Goal: Task Accomplishment & Management: Complete application form

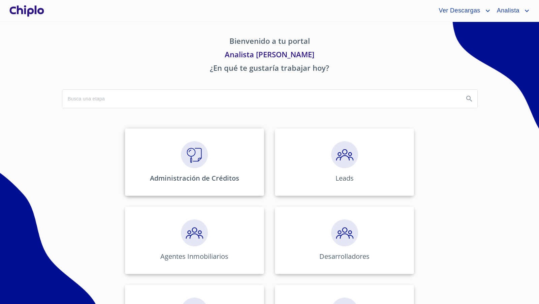
click at [199, 153] on img at bounding box center [194, 154] width 27 height 27
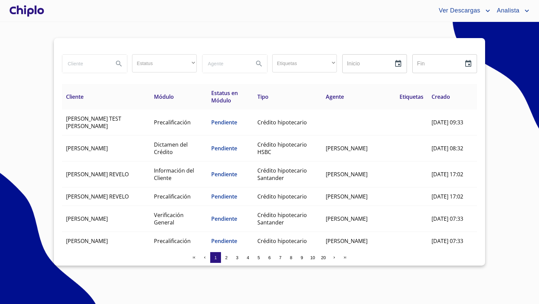
click at [81, 63] on input "search" at bounding box center [85, 64] width 46 height 18
type input "[PERSON_NAME]"
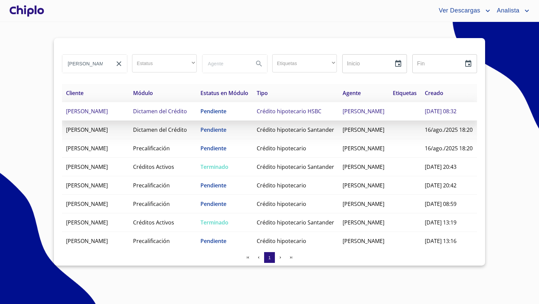
click at [260, 115] on span "Crédito hipotecario HSBC" at bounding box center [289, 111] width 65 height 7
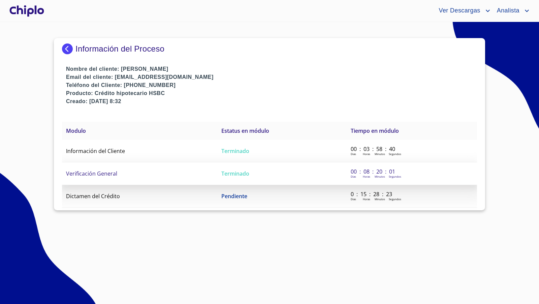
click at [98, 170] on span "Verificación General" at bounding box center [91, 173] width 51 height 7
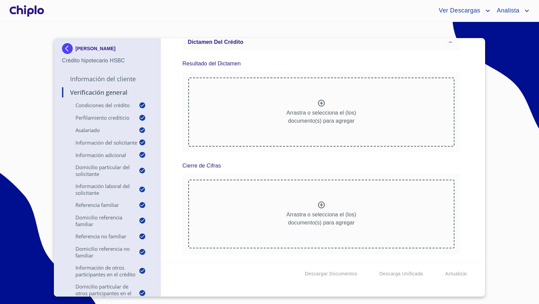
scroll to position [10395, 0]
click at [22, 9] on div at bounding box center [26, 11] width 37 height 22
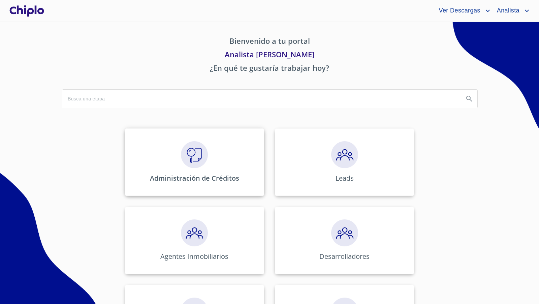
click at [188, 152] on img at bounding box center [194, 154] width 27 height 27
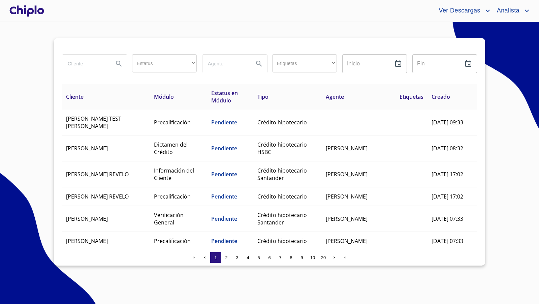
click at [82, 66] on input "search" at bounding box center [85, 64] width 46 height 18
paste input "ALBA CECILIA ARREDONDO CUEVAS"
type input "ALBA CECILIA ARREDONDO CUEVAS"
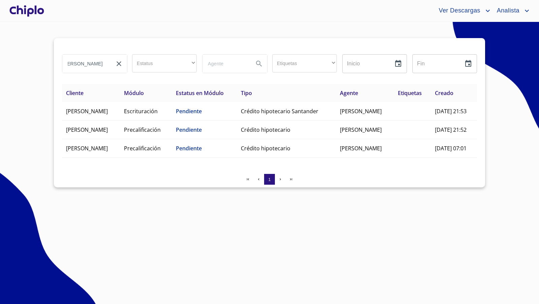
scroll to position [0, 0]
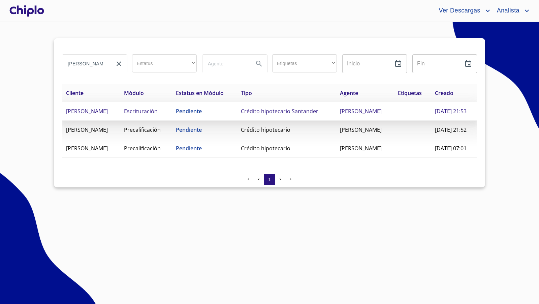
click at [237, 121] on td "Pendiente" at bounding box center [204, 111] width 65 height 19
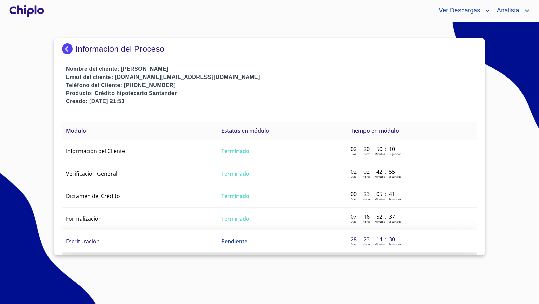
click at [88, 239] on span "Escrituración" at bounding box center [83, 241] width 34 height 7
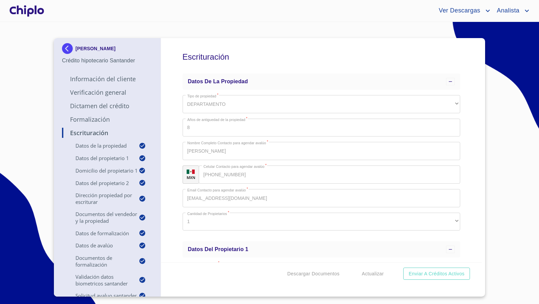
click at [457, 207] on div "Escrituración Datos de la propiedad Tipo de propiedad   * DEPARTAMENTO ​ Años d…" at bounding box center [321, 150] width 321 height 224
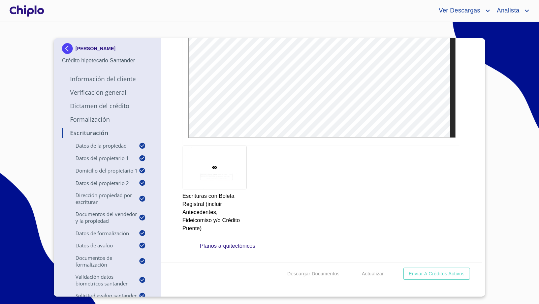
scroll to position [5544, 0]
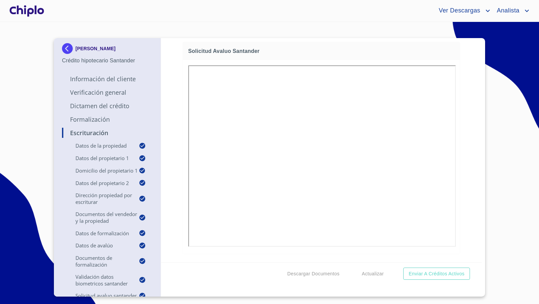
click at [463, 210] on div "Escrituración Datos de la propiedad Tipo de propiedad   * DEPARTAMENTO ​ Años d…" at bounding box center [321, 150] width 321 height 224
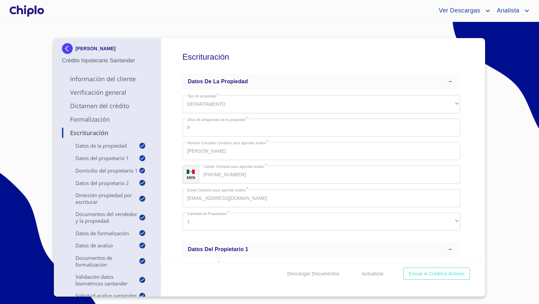
scroll to position [4440, 0]
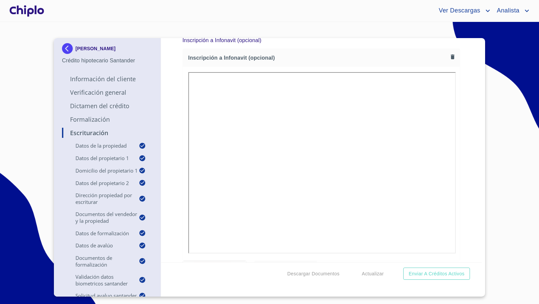
click at [38, 10] on div at bounding box center [26, 11] width 37 height 22
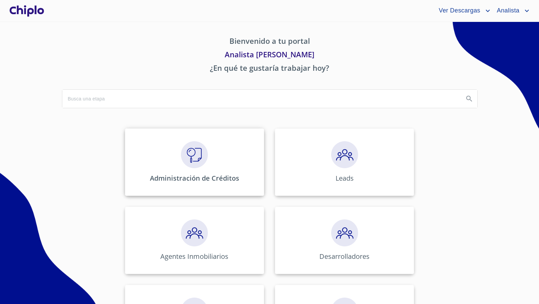
click at [201, 159] on img at bounding box center [194, 154] width 27 height 27
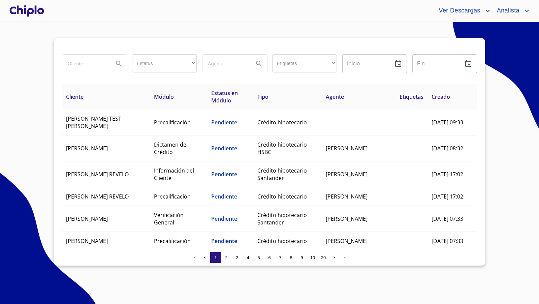
click at [81, 65] on input "search" at bounding box center [85, 64] width 46 height 18
type input "a"
type input "piñey"
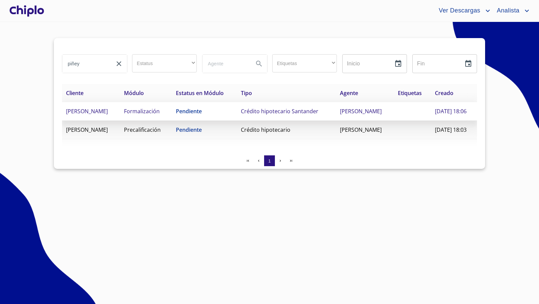
click at [108, 115] on span "ALEJANDRA ABIGAIL PIÑEYRO CARDENAS" at bounding box center [87, 111] width 42 height 7
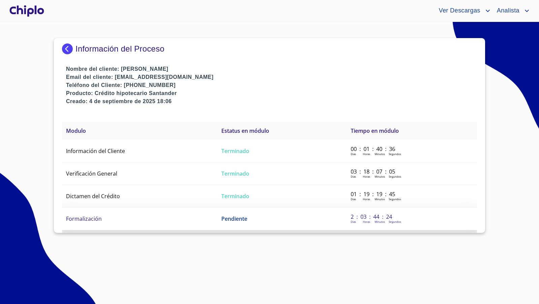
click at [102, 215] on td "Formalización" at bounding box center [139, 219] width 155 height 23
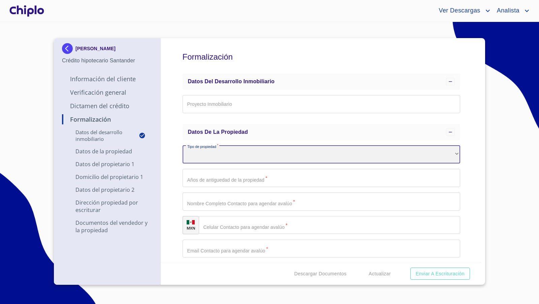
click at [216, 156] on div "​" at bounding box center [322, 155] width 278 height 18
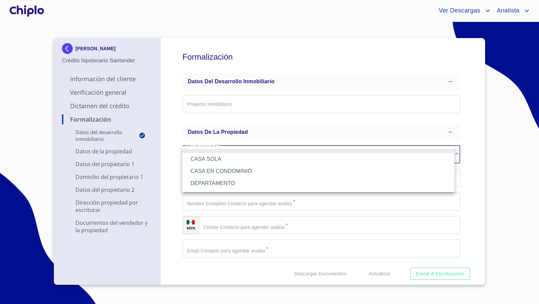
click at [213, 183] on li "DEPARTAMENTO" at bounding box center [318, 183] width 272 height 12
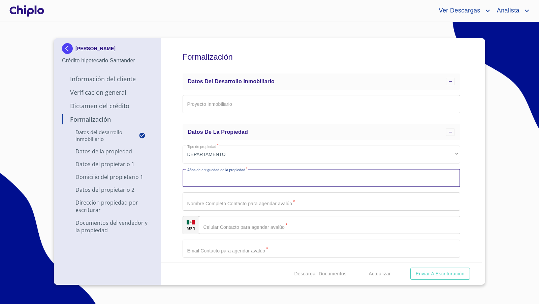
click at [211, 181] on input "Proyecto Inmobiliario" at bounding box center [322, 178] width 278 height 18
type input "0"
click at [228, 206] on input "Proyecto Inmobiliario" at bounding box center [322, 201] width 278 height 18
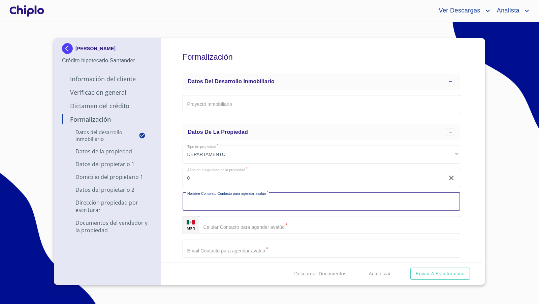
paste input "[PERSON_NAME]"
type input "[PERSON_NAME]"
click at [224, 225] on input "Proyecto Inmobiliario" at bounding box center [330, 225] width 262 height 18
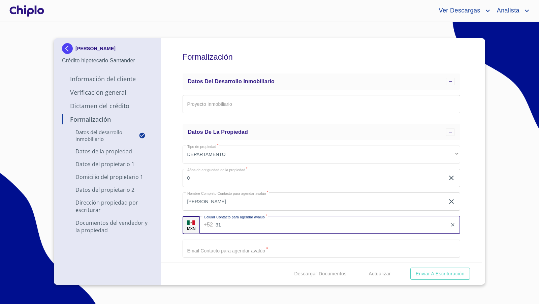
paste input "[PHONE_NUMBER]"
type input "[PHONE_NUMBER]"
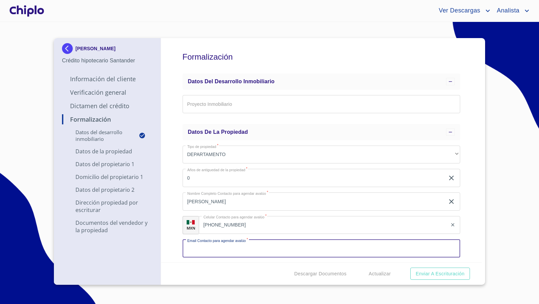
click at [219, 250] on input "Proyecto Inmobiliario" at bounding box center [322, 249] width 278 height 18
paste input "[PERSON_NAME][EMAIL_ADDRESS][DOMAIN_NAME]"
type input "[PERSON_NAME][EMAIL_ADDRESS][DOMAIN_NAME]"
click at [175, 230] on div "Formalización Datos del Desarrollo Inmobiliario Proyecto Inmobiliario ​ Datos d…" at bounding box center [321, 150] width 321 height 224
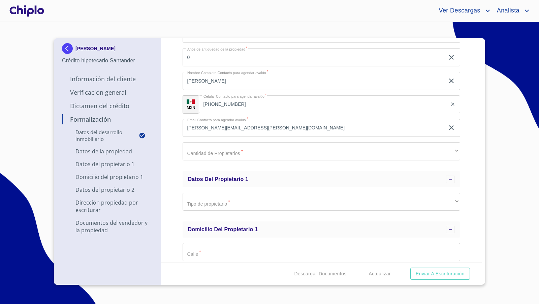
scroll to position [122, 0]
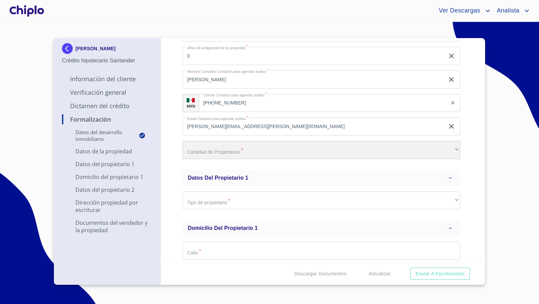
click at [231, 154] on div "​" at bounding box center [322, 150] width 278 height 18
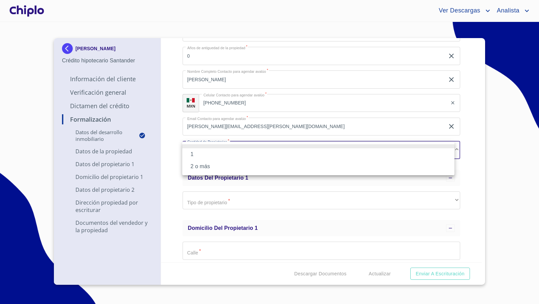
click at [221, 155] on li "1" at bounding box center [318, 154] width 272 height 12
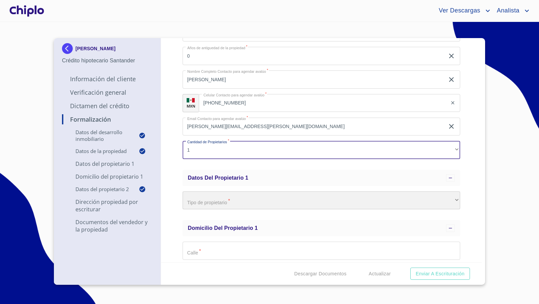
click at [207, 205] on div "​" at bounding box center [322, 200] width 278 height 18
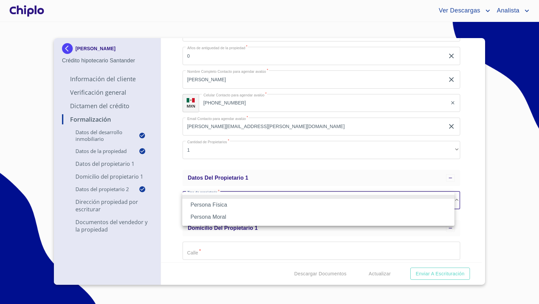
drag, startPoint x: 213, startPoint y: 217, endPoint x: 197, endPoint y: 216, distance: 15.2
click at [213, 217] on li "Persona Moral" at bounding box center [318, 217] width 272 height 12
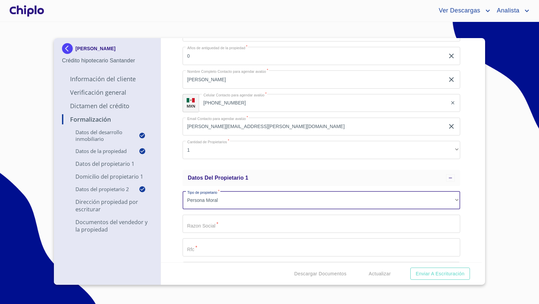
click at [175, 209] on div "Formalización Datos del Desarrollo Inmobiliario Proyecto Inmobiliario ​ Datos d…" at bounding box center [321, 150] width 321 height 224
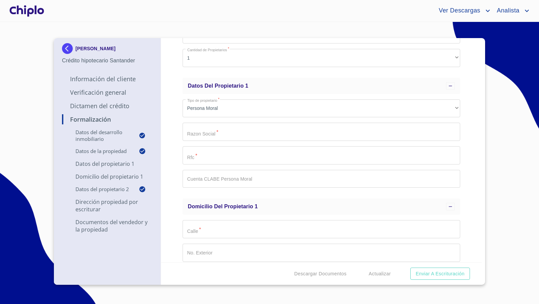
scroll to position [219, 0]
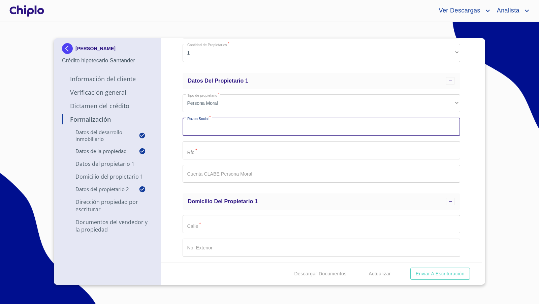
click at [219, 127] on input "Proyecto Inmobiliario" at bounding box center [322, 127] width 278 height 18
paste input "BANCO ACTINVER, SA, INSTITUCION DE BANCA MULTIPLE. GRUPO FINANCIERO ACTINVER"
type input "BANCO ACTINVER, SA, INSTITUCION DE BANCA MULTIPLE. GRUPO FINANCIERO ACTINVER"
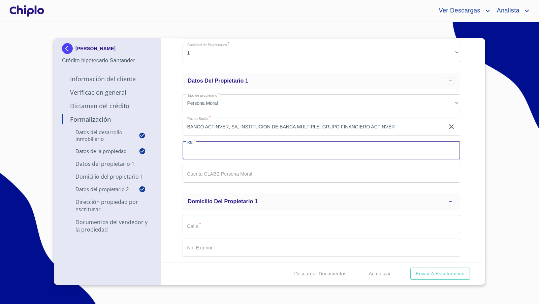
click at [199, 151] on input "Proyecto Inmobiliario" at bounding box center [322, 150] width 278 height 18
paste input "PBI061115SC6"
type input "PBI061115SC6"
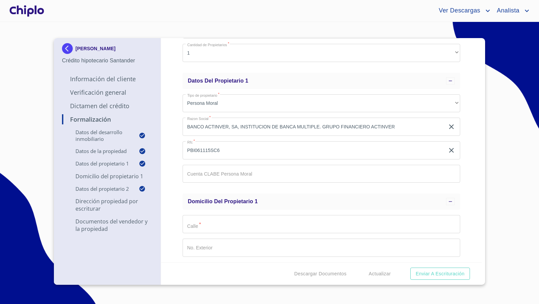
click at [177, 155] on div "Formalización Datos del Desarrollo Inmobiliario Proyecto Inmobiliario ​ Datos d…" at bounding box center [321, 150] width 321 height 224
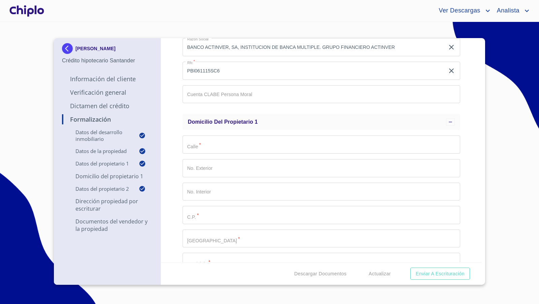
scroll to position [308, 0]
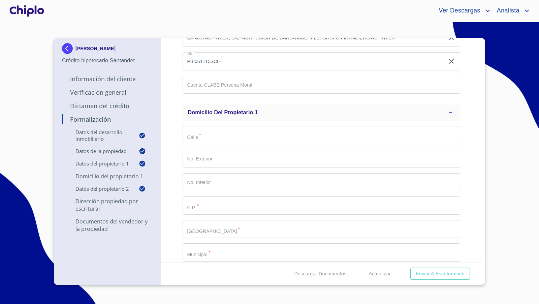
click at [200, 138] on input "Proyecto Inmobiliario" at bounding box center [322, 135] width 278 height 18
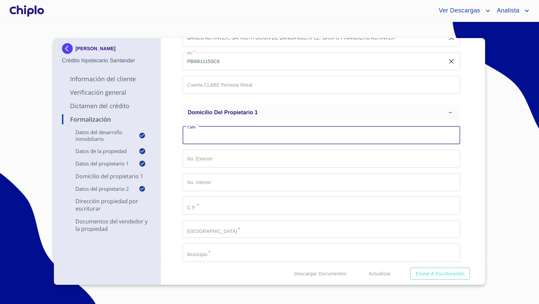
paste input "[PERSON_NAME]"
type input "[PERSON_NAME]"
click at [204, 160] on input "Proyecto Inmobiliario" at bounding box center [322, 159] width 278 height 18
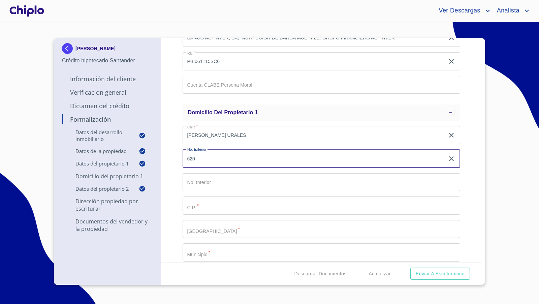
type input "620"
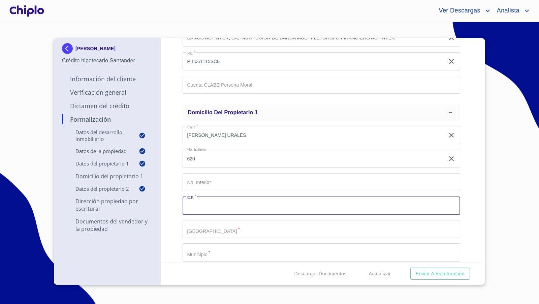
click at [204, 207] on input "Proyecto Inmobiliario" at bounding box center [322, 205] width 278 height 18
type input "11000"
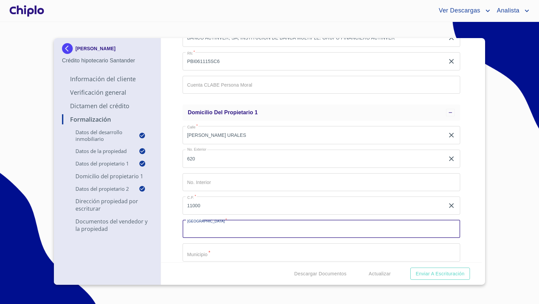
click at [221, 227] on input "Proyecto Inmobiliario" at bounding box center [322, 229] width 278 height 18
paste input "[PERSON_NAME][GEOGRAPHIC_DATA]"
type input "[PERSON_NAME][GEOGRAPHIC_DATA]"
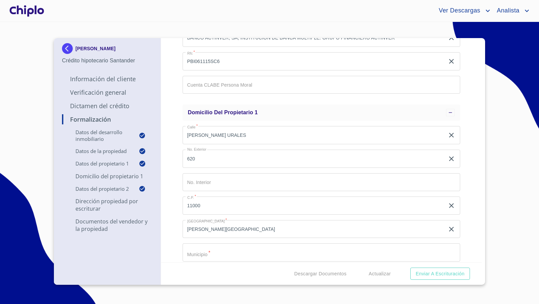
click at [178, 224] on div "Formalización Datos del Desarrollo Inmobiliario Proyecto Inmobiliario ​ Datos d…" at bounding box center [321, 150] width 321 height 224
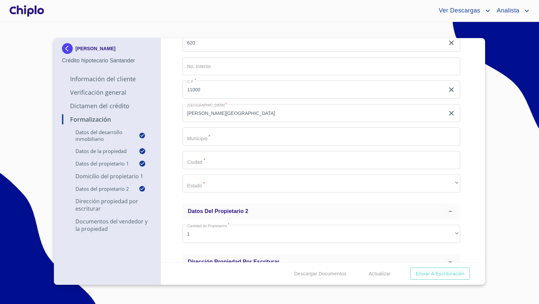
scroll to position [425, 0]
click at [205, 138] on input "Proyecto Inmobiliario" at bounding box center [322, 136] width 278 height 18
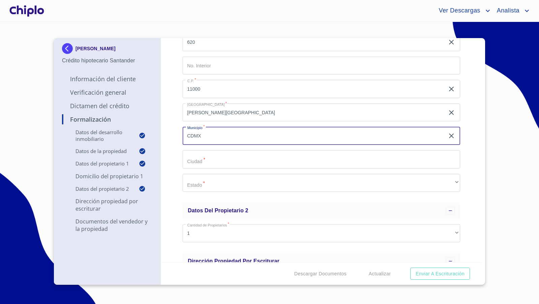
type input "CDMX"
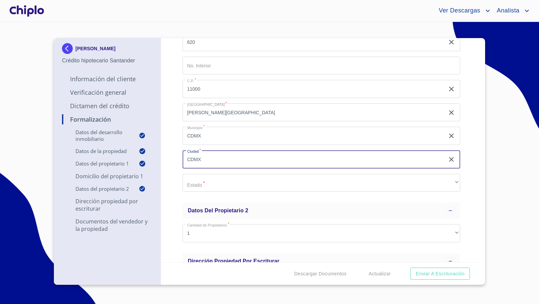
type input "CDMX"
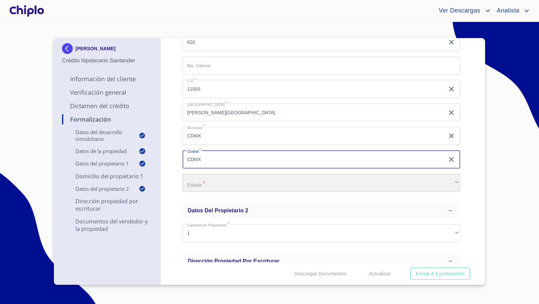
click at [255, 179] on div "​" at bounding box center [322, 183] width 278 height 18
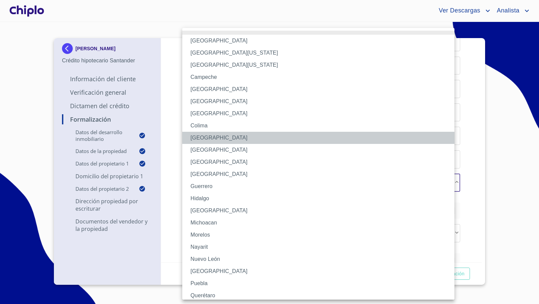
click at [223, 137] on li "[GEOGRAPHIC_DATA]" at bounding box center [321, 138] width 278 height 12
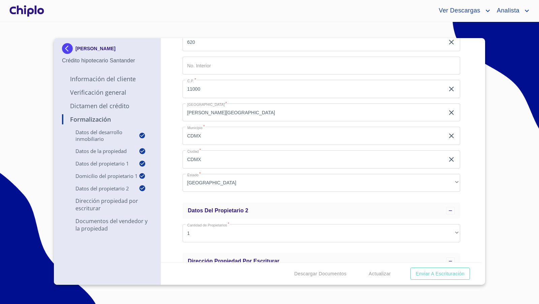
click at [178, 184] on div "Formalización Datos del Desarrollo Inmobiliario Proyecto Inmobiliario ​ Datos d…" at bounding box center [321, 150] width 321 height 224
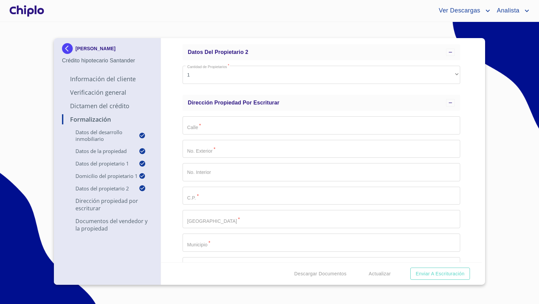
scroll to position [584, 0]
click at [207, 128] on input "Proyecto Inmobiliario" at bounding box center [322, 125] width 278 height 18
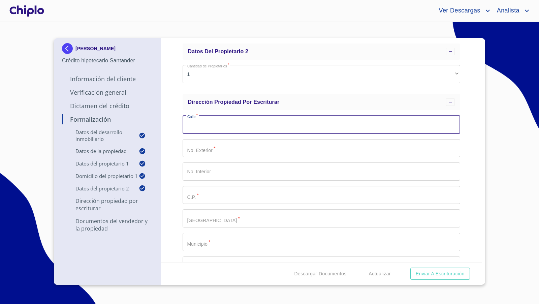
paste input "AV DE LAS AMERICAS"
type input "AV DE LAS AMERICAS"
click at [210, 198] on input "Proyecto Inmobiliario" at bounding box center [322, 195] width 278 height 18
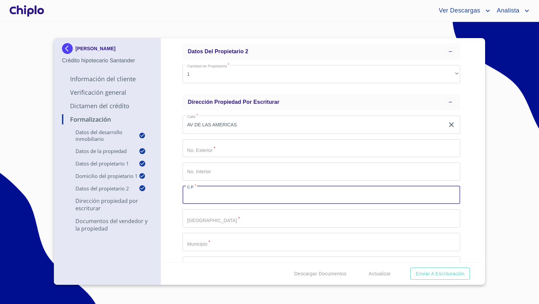
paste input "44610"
type input "44610"
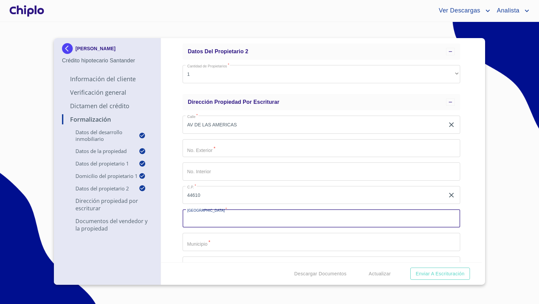
click at [206, 217] on input "Proyecto Inmobiliario" at bounding box center [322, 218] width 278 height 18
type input "COUNTRY CLUB"
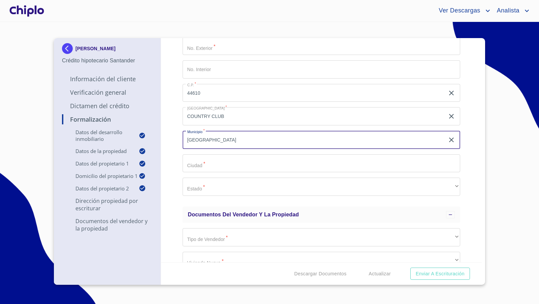
scroll to position [692, 0]
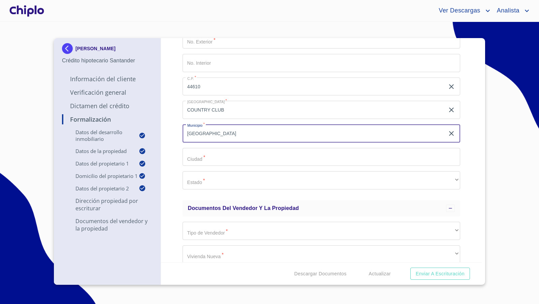
drag, startPoint x: 227, startPoint y: 132, endPoint x: 178, endPoint y: 130, distance: 49.3
click at [178, 130] on div "Formalización Datos del Desarrollo Inmobiliario Proyecto Inmobiliario ​ Datos d…" at bounding box center [321, 150] width 321 height 224
type input "[GEOGRAPHIC_DATA]"
click at [198, 159] on input "Proyecto Inmobiliario" at bounding box center [322, 157] width 278 height 18
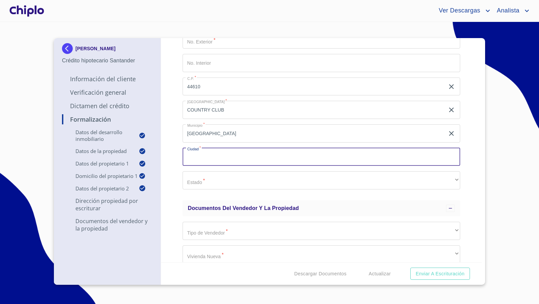
paste input "[GEOGRAPHIC_DATA]"
type input "[GEOGRAPHIC_DATA]"
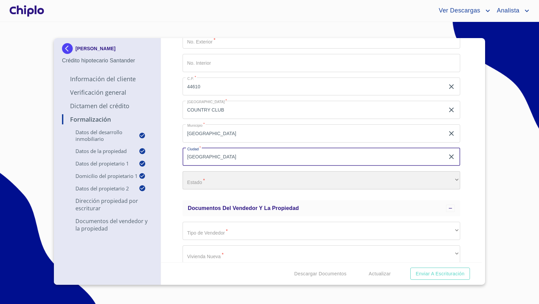
click at [208, 181] on div "​" at bounding box center [322, 180] width 278 height 18
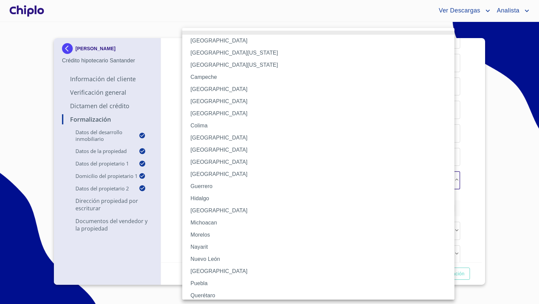
drag, startPoint x: 212, startPoint y: 211, endPoint x: 208, endPoint y: 208, distance: 4.5
click at [211, 211] on li "[GEOGRAPHIC_DATA]" at bounding box center [321, 211] width 278 height 12
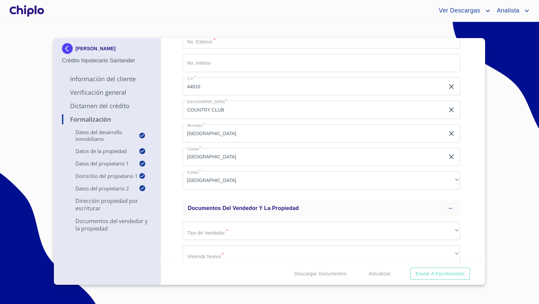
click at [167, 190] on div "Formalización Datos del Desarrollo Inmobiliario Proyecto Inmobiliario ​ Datos d…" at bounding box center [321, 150] width 321 height 224
click at [177, 155] on div "Formalización Datos del Desarrollo Inmobiliario Proyecto Inmobiliario ​ Datos d…" at bounding box center [321, 150] width 321 height 224
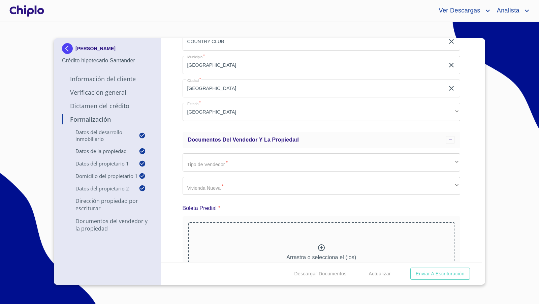
scroll to position [769, 0]
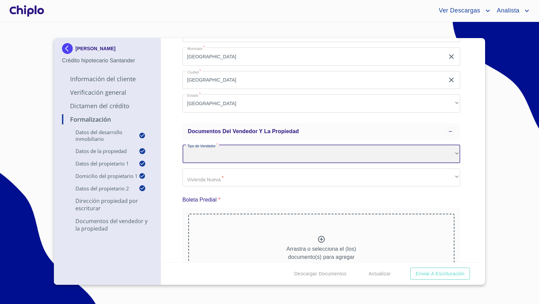
click at [221, 156] on div "​" at bounding box center [322, 154] width 278 height 18
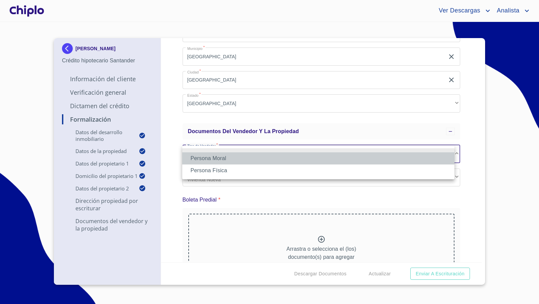
click at [222, 157] on li "Persona Moral" at bounding box center [318, 158] width 272 height 12
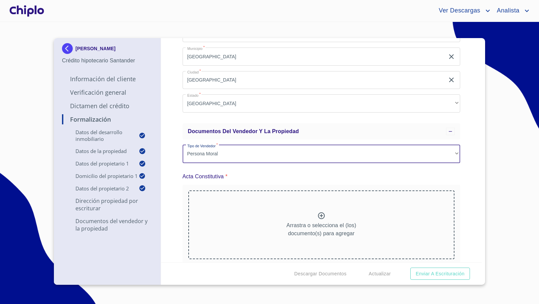
click at [469, 175] on div "Formalización Datos del Desarrollo Inmobiliario Proyecto Inmobiliario ​ Datos d…" at bounding box center [321, 150] width 321 height 224
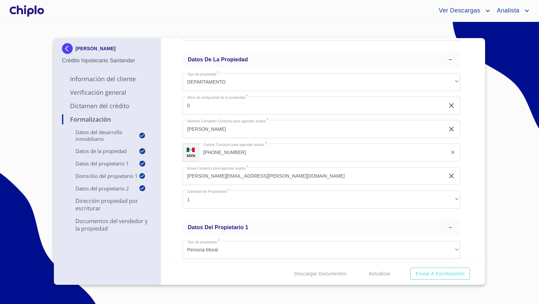
scroll to position [0, 0]
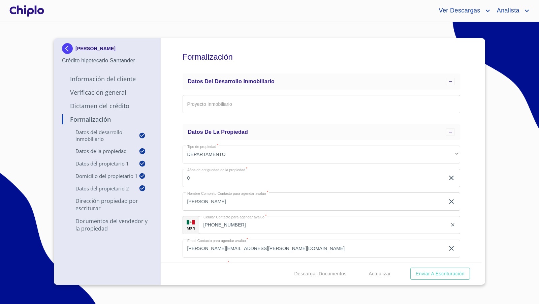
click at [468, 67] on div "Formalización Datos del Desarrollo Inmobiliario Proyecto Inmobiliario ​ Datos d…" at bounding box center [321, 150] width 321 height 224
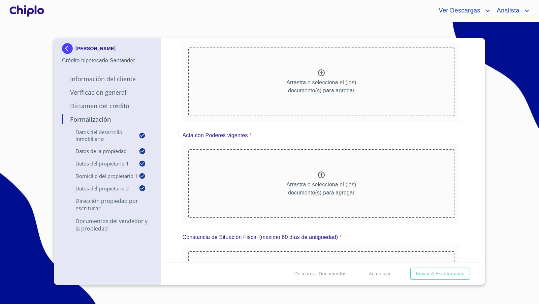
scroll to position [916, 0]
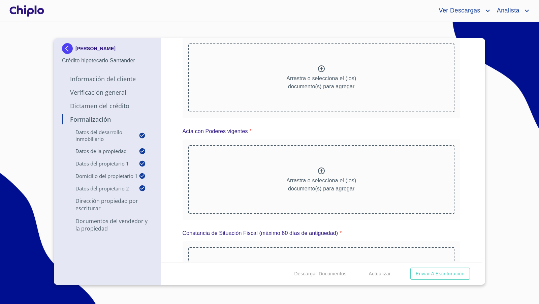
click at [319, 167] on icon at bounding box center [321, 171] width 8 height 8
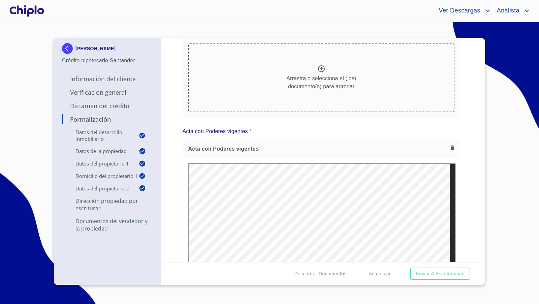
scroll to position [0, 0]
click at [463, 155] on div "Formalización Datos del Desarrollo Inmobiliario Proyecto Inmobiliario ​ Datos d…" at bounding box center [321, 150] width 321 height 224
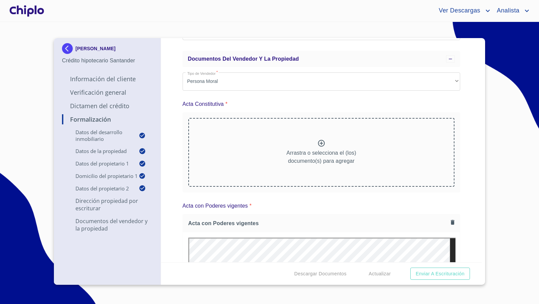
scroll to position [844, 0]
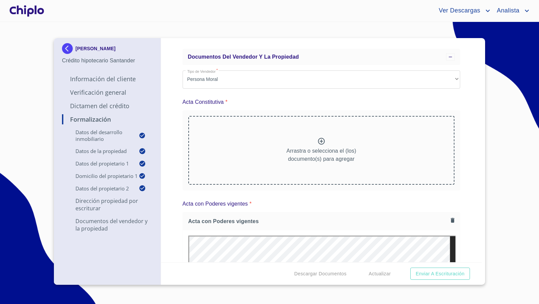
click at [317, 138] on icon at bounding box center [321, 141] width 8 height 8
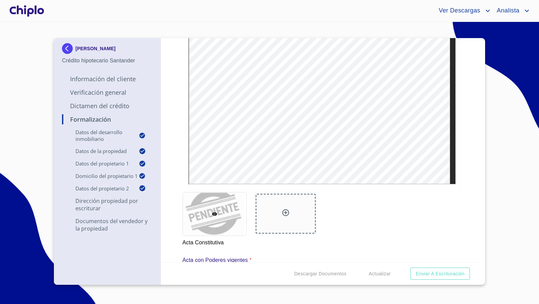
scroll to position [944, 0]
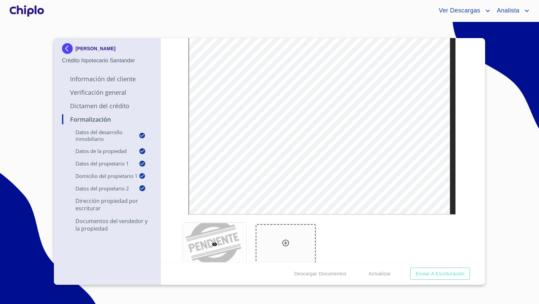
click at [456, 133] on div "Formalización Datos del Desarrollo Inmobiliario Proyecto Inmobiliario ​ Datos d…" at bounding box center [321, 150] width 321 height 224
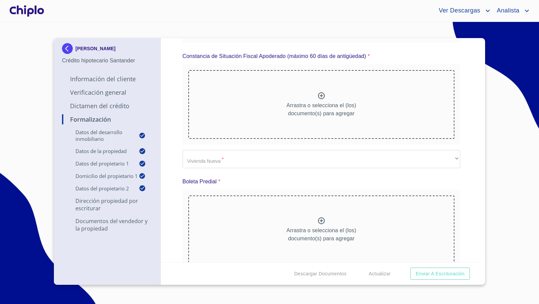
scroll to position [1941, 0]
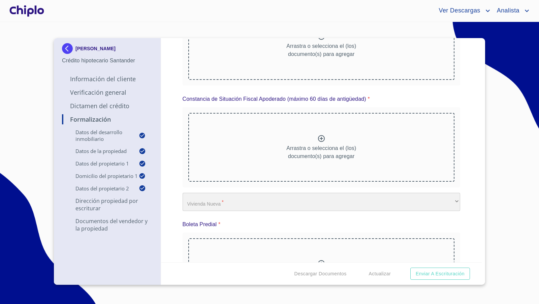
click at [238, 201] on div "​" at bounding box center [322, 202] width 278 height 18
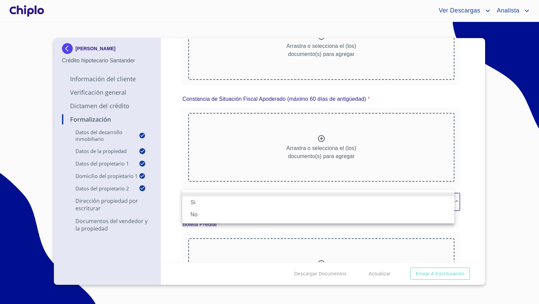
click at [203, 203] on li "Si" at bounding box center [318, 202] width 272 height 12
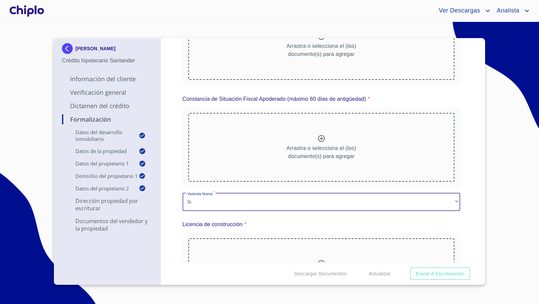
click at [175, 222] on div "Formalización Datos del Desarrollo Inmobiliario Proyecto Inmobiliario ​ Datos d…" at bounding box center [321, 150] width 321 height 224
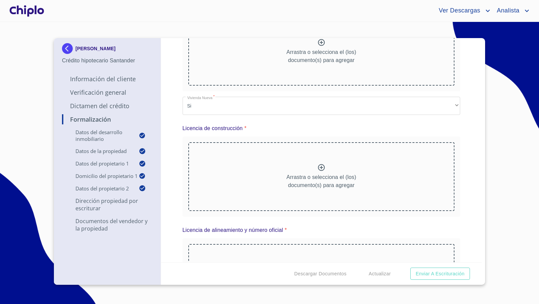
scroll to position [2044, 0]
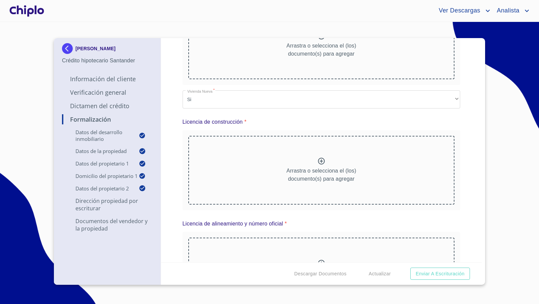
click at [317, 161] on div at bounding box center [321, 162] width 8 height 10
click at [305, 154] on div "Arrastra o selecciona el (los) documento(s) para agregar" at bounding box center [321, 170] width 267 height 69
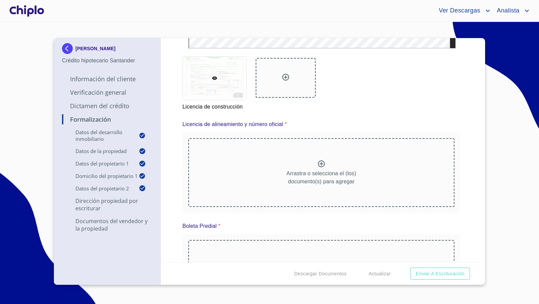
scroll to position [2330, 0]
click at [311, 170] on p "Arrastra o selecciona el (los) documento(s) para agregar" at bounding box center [321, 177] width 70 height 16
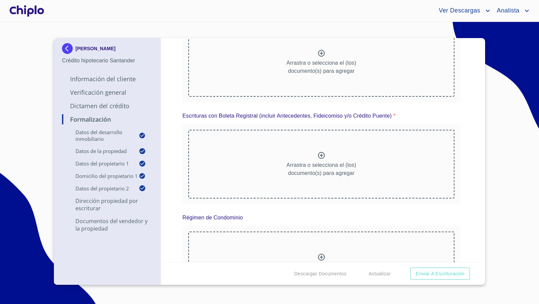
scroll to position [2838, 0]
click at [318, 153] on icon at bounding box center [321, 156] width 7 height 7
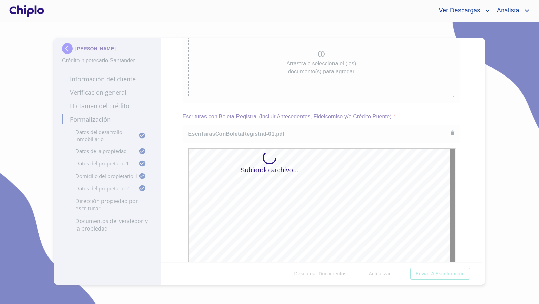
scroll to position [0, 0]
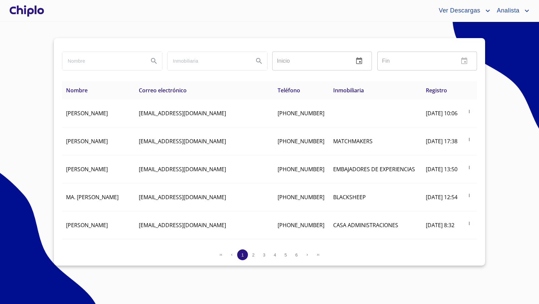
click at [115, 63] on input "search" at bounding box center [102, 61] width 81 height 18
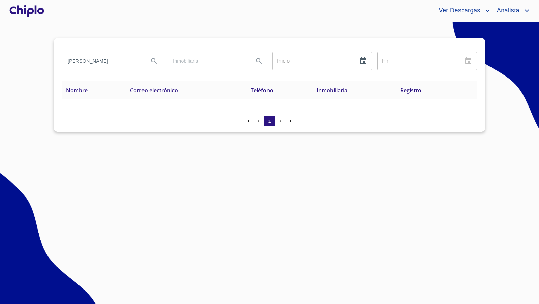
type input "[PERSON_NAME]"
click at [29, 10] on div at bounding box center [26, 11] width 37 height 22
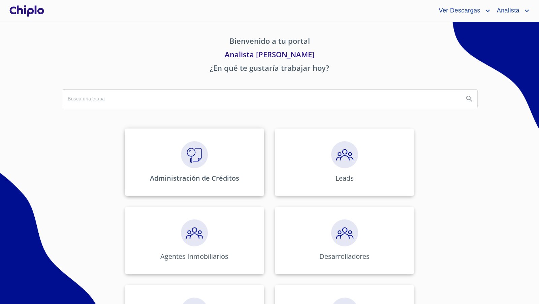
click at [193, 171] on div "Administración de Créditos" at bounding box center [194, 161] width 139 height 67
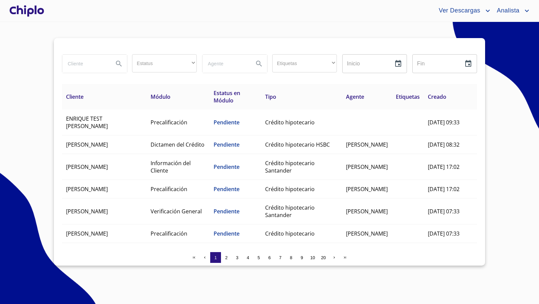
click at [72, 64] on input "search" at bounding box center [85, 64] width 46 height 18
type input "acosta"
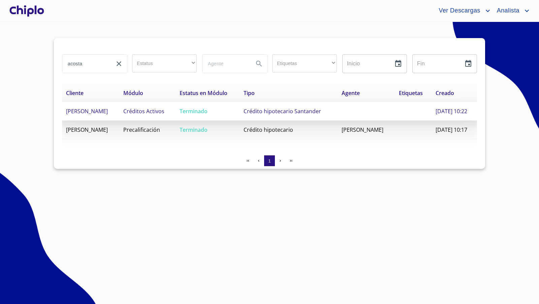
click at [108, 113] on span "DENISSE CHAVEZ ACOSTA" at bounding box center [87, 111] width 42 height 7
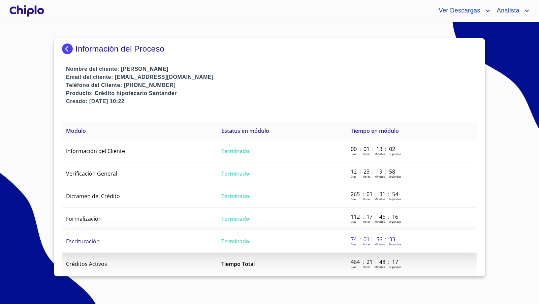
click at [89, 239] on span "Escrituración" at bounding box center [83, 241] width 34 height 7
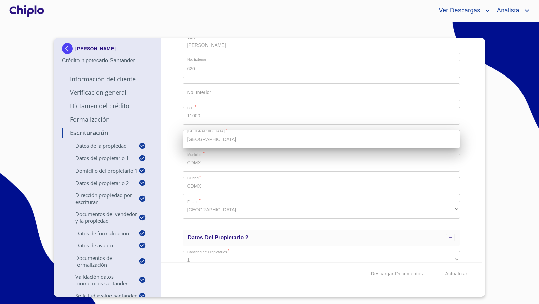
scroll to position [349, 0]
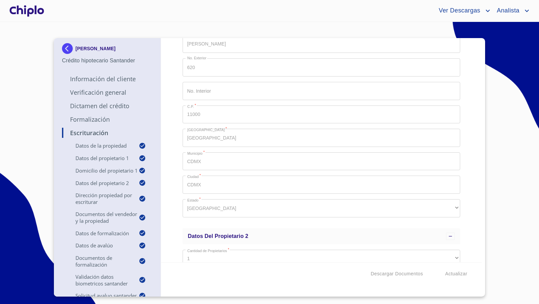
click at [176, 146] on div "Escrituración Datos de la propiedad Tipo de propiedad   * DEPARTAMENTO ​ Años d…" at bounding box center [321, 150] width 321 height 224
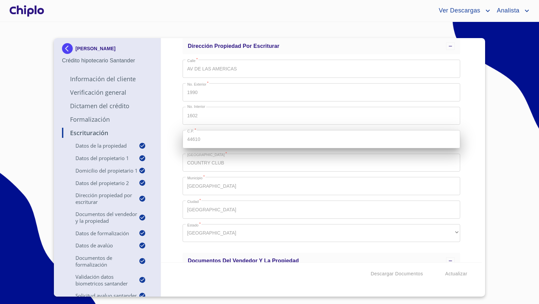
scroll to position [620, 0]
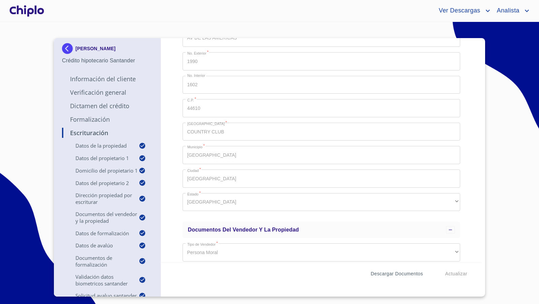
click at [390, 273] on span "Descargar Documentos" at bounding box center [397, 274] width 52 height 8
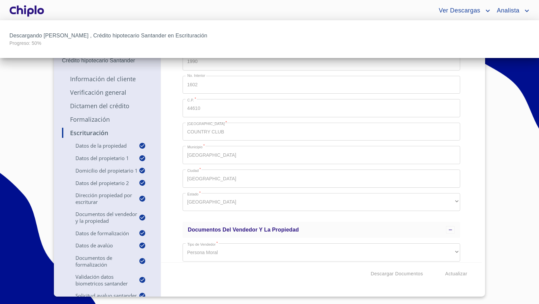
click at [171, 123] on div at bounding box center [269, 152] width 539 height 304
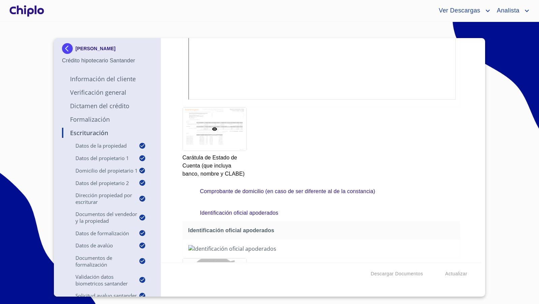
scroll to position [1723, 0]
click at [461, 181] on div "Escrituración Datos de la propiedad Tipo de propiedad   * DEPARTAMENTO ​ Años d…" at bounding box center [321, 150] width 321 height 224
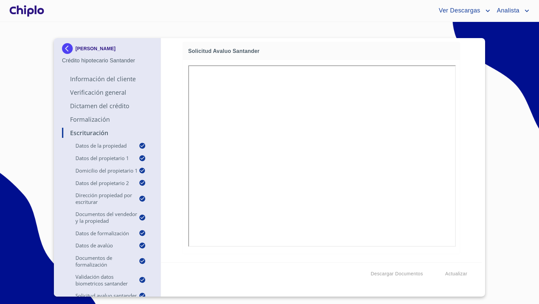
scroll to position [6992, 0]
click at [469, 162] on div "Escrituración Datos de la propiedad Tipo de propiedad   * DEPARTAMENTO ​ Años d…" at bounding box center [321, 150] width 321 height 224
click at [457, 192] on div "Escrituración Datos de la propiedad Tipo de propiedad   * DEPARTAMENTO ​ Años d…" at bounding box center [321, 150] width 321 height 224
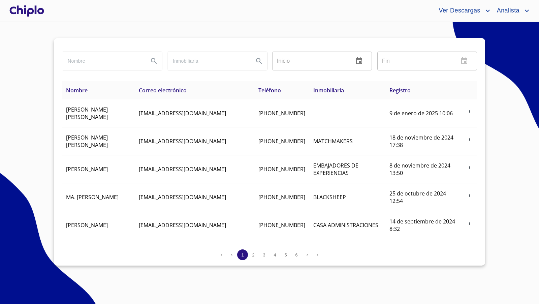
click at [21, 12] on div at bounding box center [26, 11] width 37 height 22
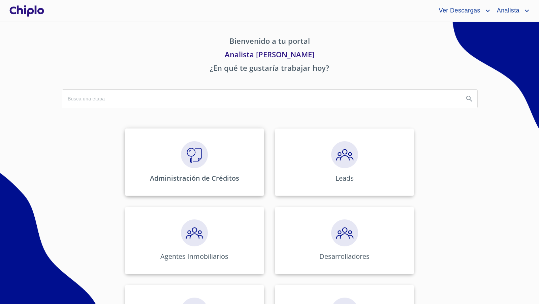
click at [199, 164] on img at bounding box center [194, 154] width 27 height 27
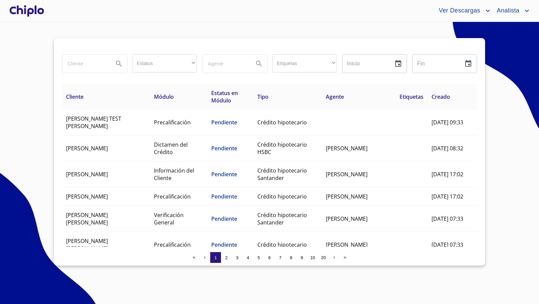
click at [93, 66] on input "search" at bounding box center [85, 64] width 46 height 18
type input "denis"
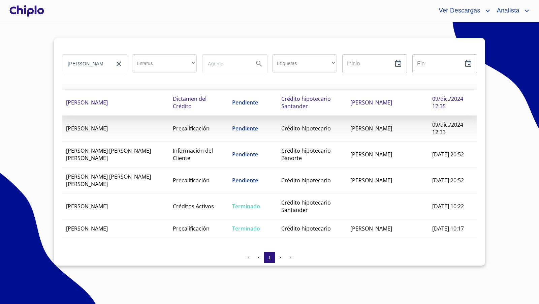
scroll to position [52, 0]
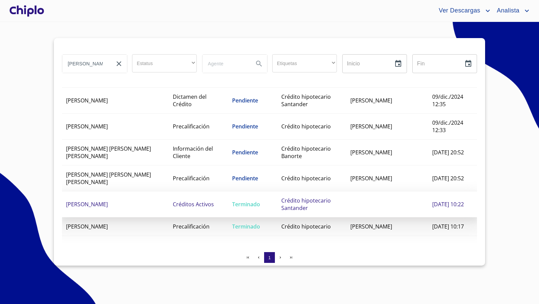
click at [173, 201] on span "Créditos Activos" at bounding box center [193, 204] width 41 height 7
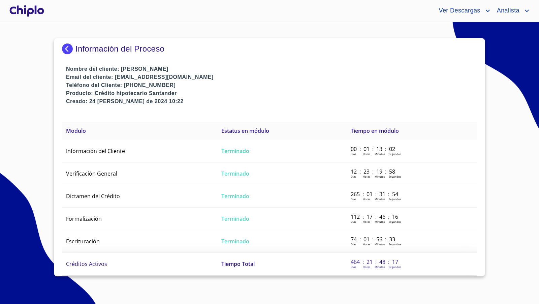
click at [127, 255] on td "Créditos Activos" at bounding box center [139, 264] width 155 height 23
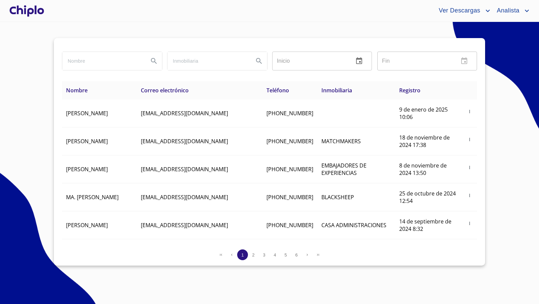
click at [38, 16] on div at bounding box center [26, 11] width 37 height 22
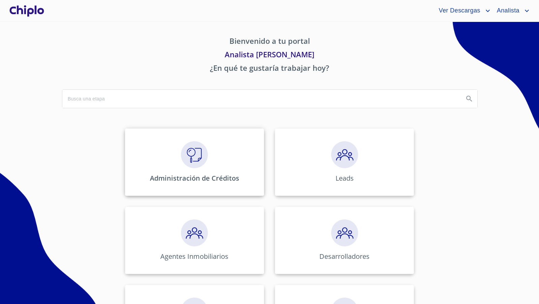
click at [205, 154] on img at bounding box center [194, 154] width 27 height 27
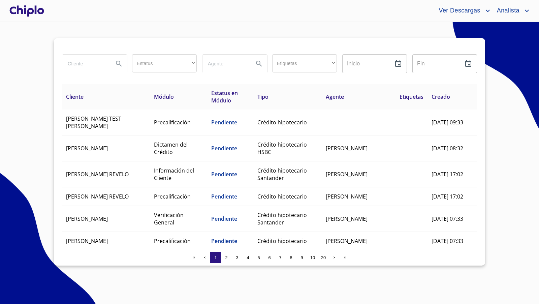
click at [89, 65] on input "search" at bounding box center [85, 64] width 46 height 18
type input "acosta"
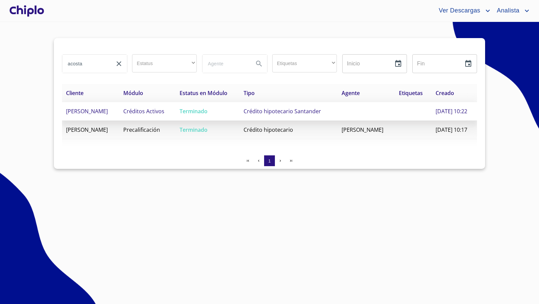
click at [277, 112] on span "Crédito hipotecario Santander" at bounding box center [283, 111] width 78 height 7
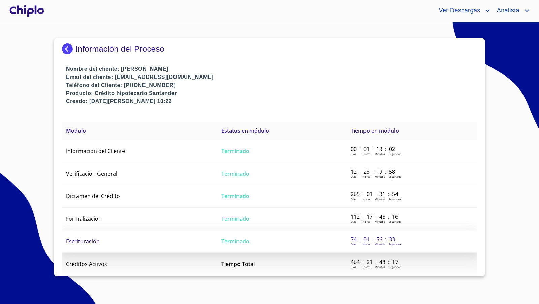
click at [94, 243] on span "Escrituración" at bounding box center [83, 241] width 34 height 7
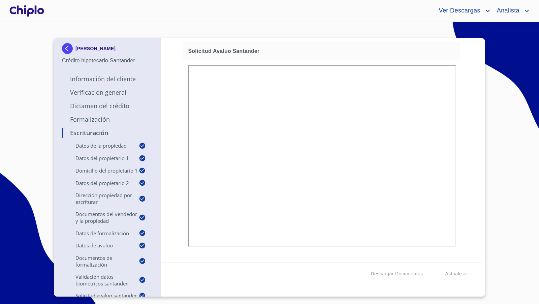
drag, startPoint x: 463, startPoint y: 135, endPoint x: 473, endPoint y: 128, distance: 12.2
click at [464, 135] on div "Escrituración Datos de la propiedad Tipo de propiedad   * DEPARTAMENTO ​ Años d…" at bounding box center [321, 150] width 321 height 224
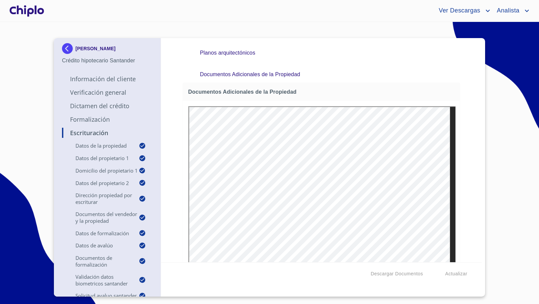
scroll to position [4564, 0]
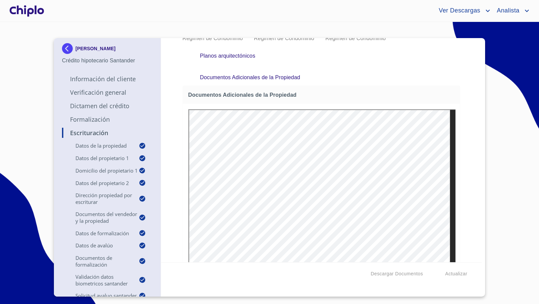
click at [459, 158] on div "Escrituración Datos de la propiedad Tipo de propiedad   * DEPARTAMENTO ​ Años d…" at bounding box center [321, 150] width 321 height 224
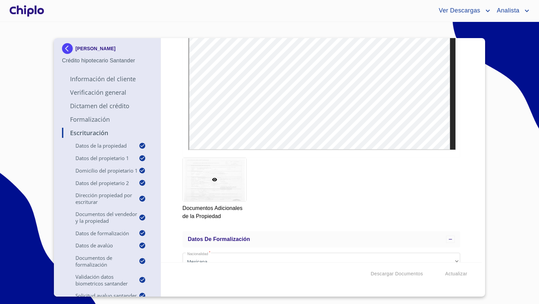
scroll to position [4710, 0]
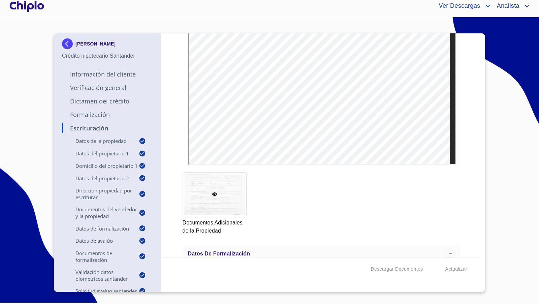
scroll to position [4641, 0]
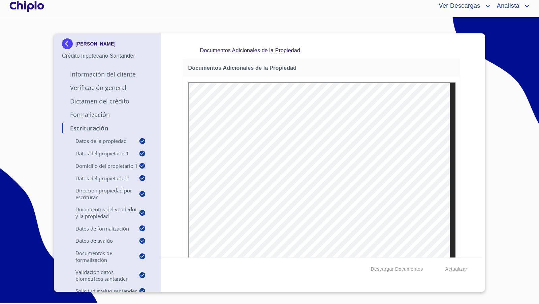
click at [467, 187] on div "Escrituración Datos de la propiedad Tipo de propiedad   * DEPARTAMENTO ​ Años d…" at bounding box center [321, 145] width 321 height 224
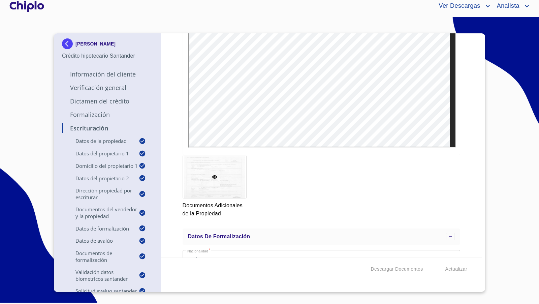
scroll to position [4704, 0]
click at [470, 198] on div "Escrituración Datos de la propiedad Tipo de propiedad   * DEPARTAMENTO ​ Años d…" at bounding box center [321, 145] width 321 height 224
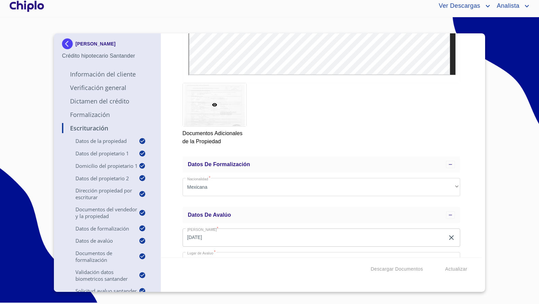
scroll to position [4774, 0]
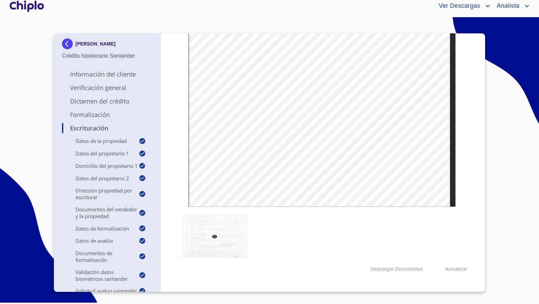
scroll to position [4641, 0]
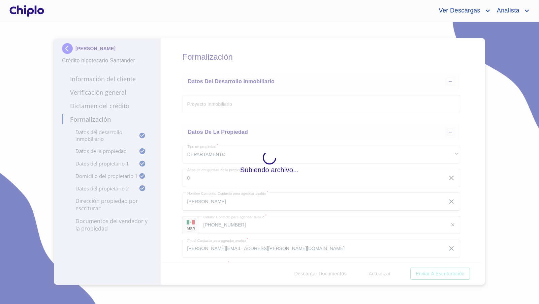
scroll to position [2838, 0]
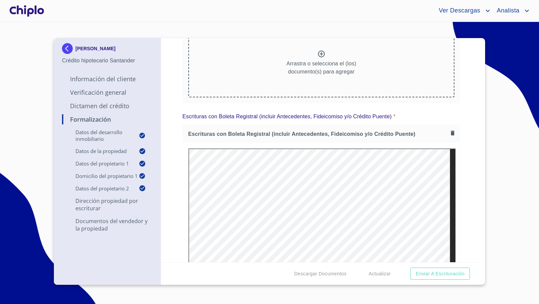
click at [466, 116] on div "Formalización Datos del Desarrollo Inmobiliario Proyecto Inmobiliario ​ Datos d…" at bounding box center [321, 150] width 321 height 224
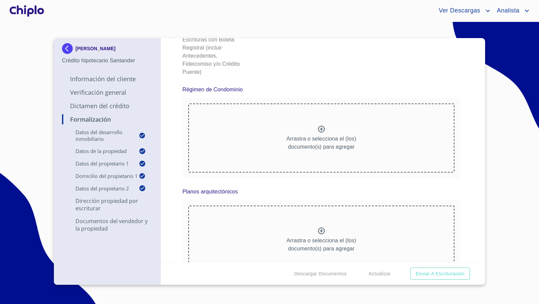
scroll to position [3283, 0]
click at [174, 138] on div "Formalización Datos del Desarrollo Inmobiliario Proyecto Inmobiliario ​ Datos d…" at bounding box center [321, 150] width 321 height 224
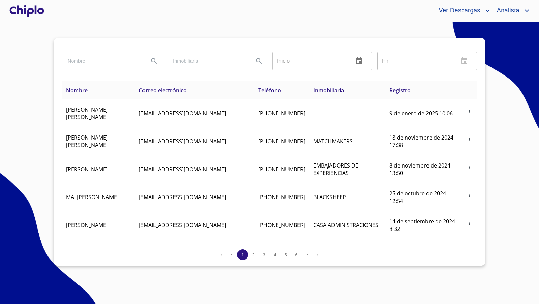
click at [73, 64] on input "search" at bounding box center [102, 61] width 81 height 18
type input "anguis"
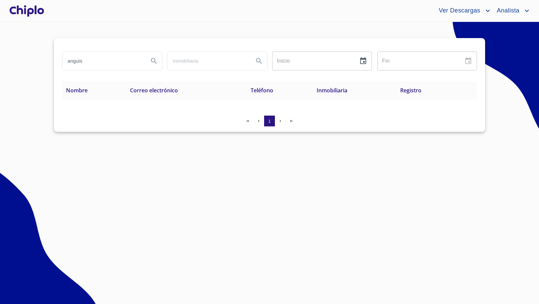
click at [40, 8] on div at bounding box center [26, 11] width 37 height 22
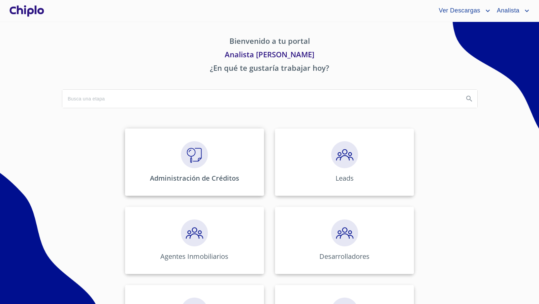
click at [185, 153] on img at bounding box center [194, 154] width 27 height 27
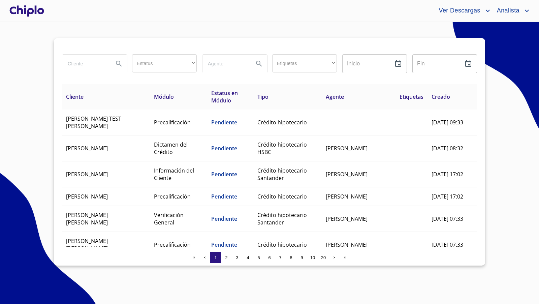
click at [98, 65] on input "search" at bounding box center [85, 64] width 46 height 18
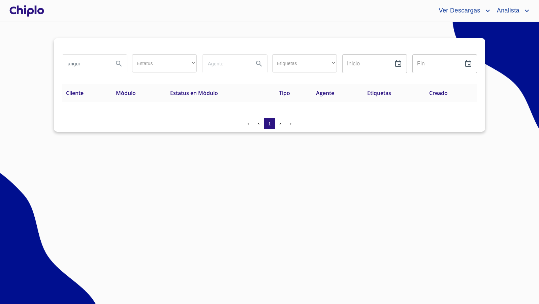
type input "angui"
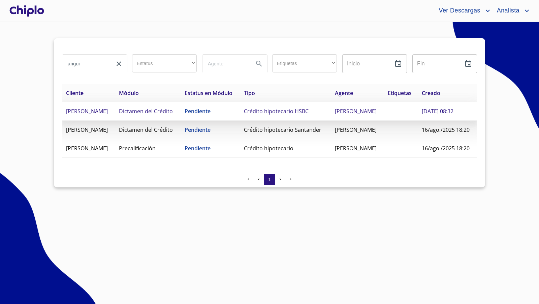
click at [102, 115] on span "[PERSON_NAME]" at bounding box center [87, 111] width 42 height 7
